Goal: Task Accomplishment & Management: Use online tool/utility

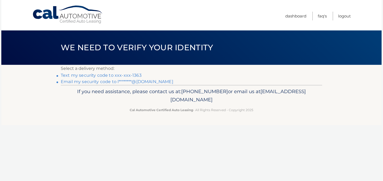
click at [133, 75] on link "Text my security code to xxx-xxx-1363" at bounding box center [101, 75] width 81 height 5
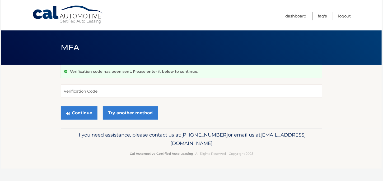
click at [120, 92] on input "Verification Code" at bounding box center [192, 91] width 262 height 13
type input "672567"
click at [76, 114] on button "Continue" at bounding box center [79, 112] width 37 height 13
click at [82, 113] on button "Continue" at bounding box center [79, 112] width 37 height 13
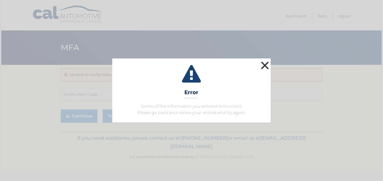
click at [266, 65] on button "×" at bounding box center [265, 65] width 11 height 11
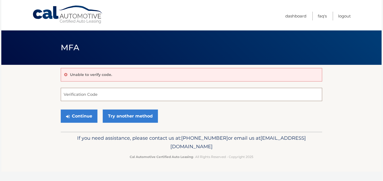
click at [104, 93] on input "Verification Code" at bounding box center [192, 94] width 262 height 13
type input "672567"
click at [80, 116] on button "Continue" at bounding box center [79, 115] width 37 height 13
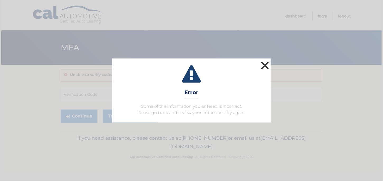
click at [262, 67] on button "×" at bounding box center [265, 65] width 11 height 11
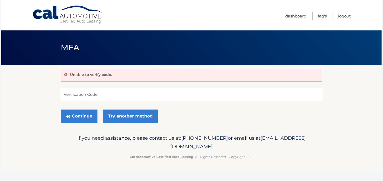
click at [86, 96] on input "Verification Code" at bounding box center [192, 94] width 262 height 13
click at [139, 116] on link "Try another method" at bounding box center [130, 115] width 55 height 13
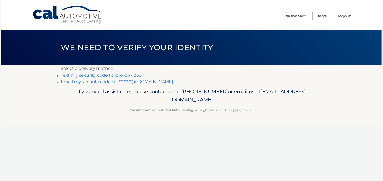
click at [130, 74] on link "Text my security code to xxx-xxx-1363" at bounding box center [101, 75] width 81 height 5
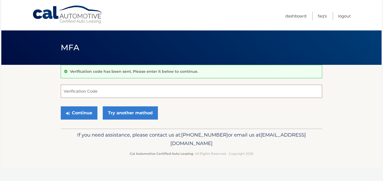
click at [94, 90] on input "Verification Code" at bounding box center [192, 91] width 262 height 13
type input "424524"
click at [80, 112] on button "Continue" at bounding box center [79, 112] width 37 height 13
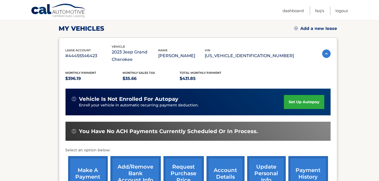
scroll to position [83, 0]
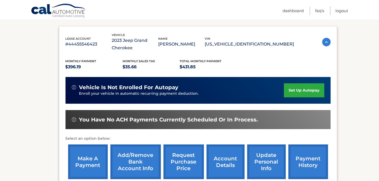
click at [88, 158] on link "make a payment" at bounding box center [88, 161] width 40 height 35
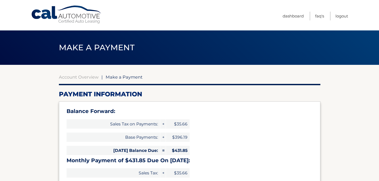
select select "NjhkZWEyNzUtZTE5NC00ZDk2LTk4NDgtYzI5MTE4MWI1MDA2"
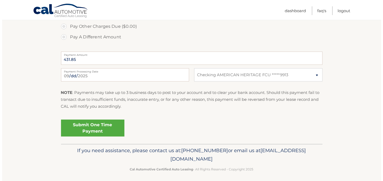
scroll to position [229, 0]
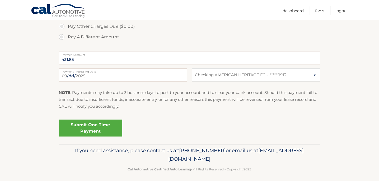
click at [89, 124] on link "Submit One Time Payment" at bounding box center [90, 127] width 63 height 17
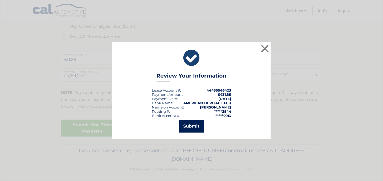
click at [193, 124] on button "Submit" at bounding box center [191, 126] width 25 height 13
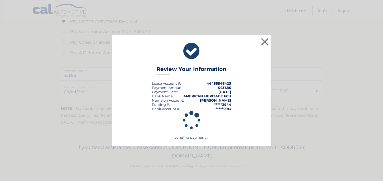
scroll to position [213, 0]
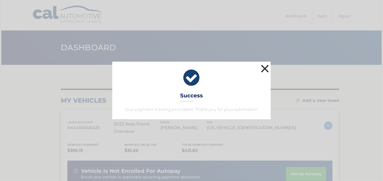
click at [266, 66] on button "×" at bounding box center [265, 68] width 11 height 11
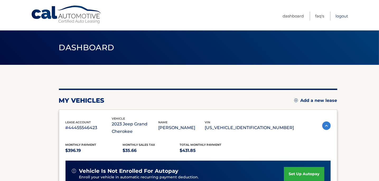
click at [343, 13] on link "Logout" at bounding box center [341, 16] width 13 height 9
